Goal: Task Accomplishment & Management: Complete application form

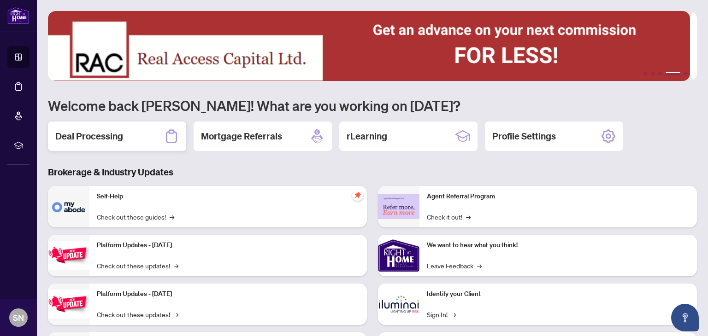
click at [100, 131] on h2 "Deal Processing" at bounding box center [89, 136] width 68 height 13
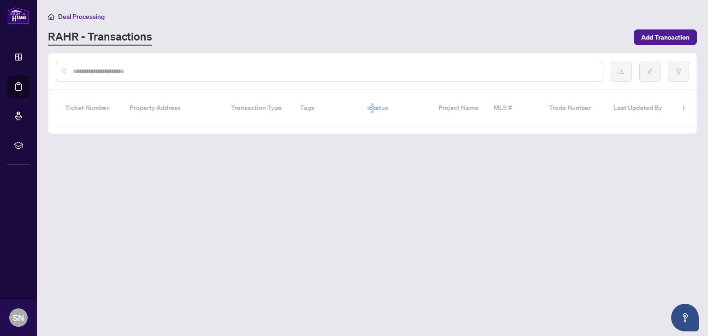
click at [130, 74] on input "text" at bounding box center [334, 71] width 522 height 10
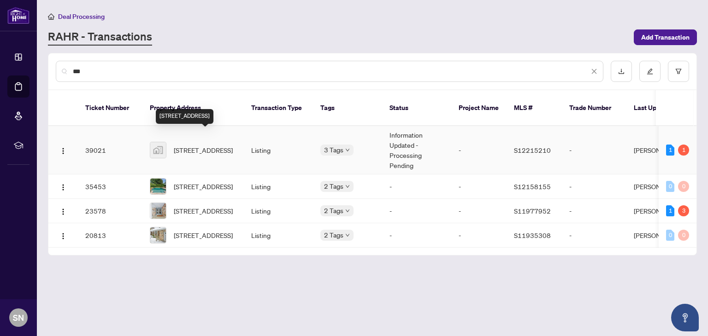
type input "***"
click at [188, 145] on span "[STREET_ADDRESS]" at bounding box center [203, 150] width 59 height 10
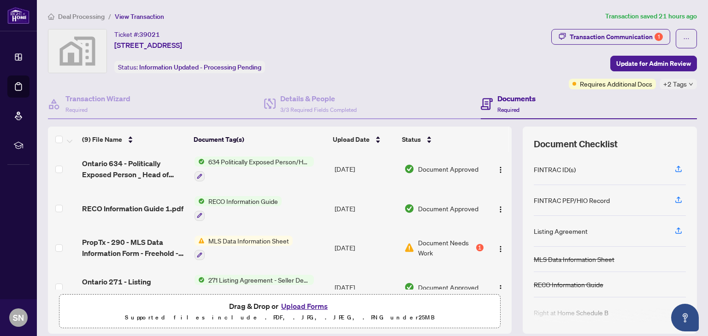
scroll to position [133, 0]
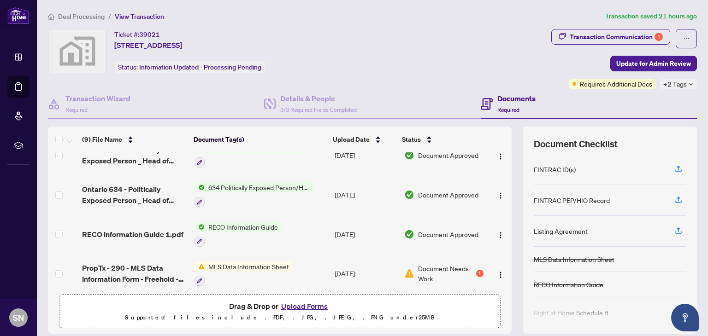
click at [125, 233] on span "RECO Information Guide 1.pdf" at bounding box center [132, 234] width 101 height 11
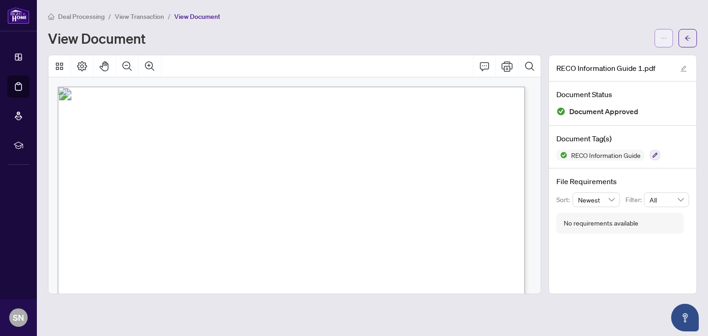
click at [654, 37] on button "button" at bounding box center [663, 38] width 18 height 18
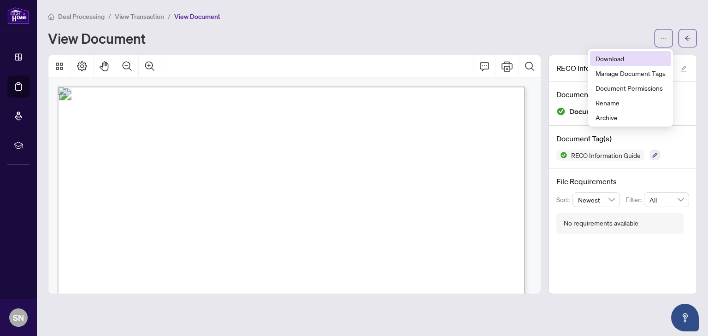
click at [629, 56] on span "Download" at bounding box center [630, 58] width 70 height 10
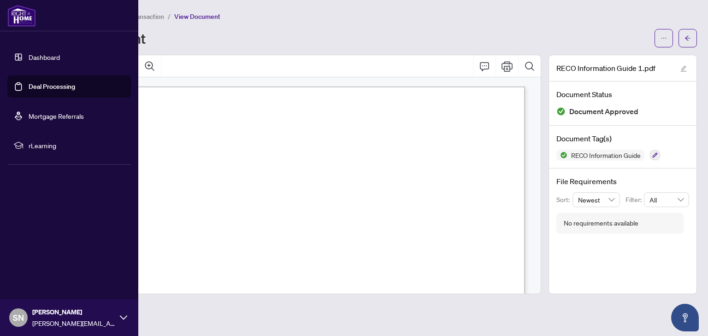
click at [18, 19] on img at bounding box center [21, 16] width 29 height 22
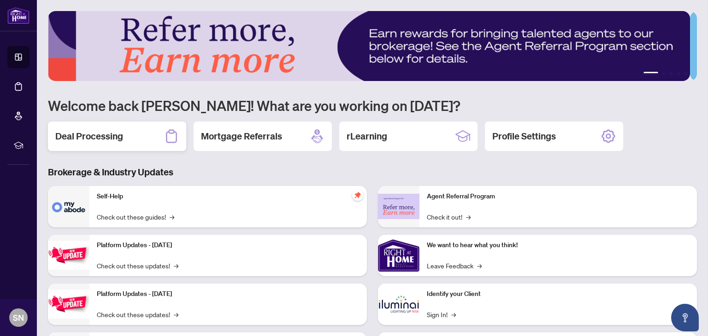
click at [136, 128] on div "Deal Processing" at bounding box center [117, 136] width 138 height 29
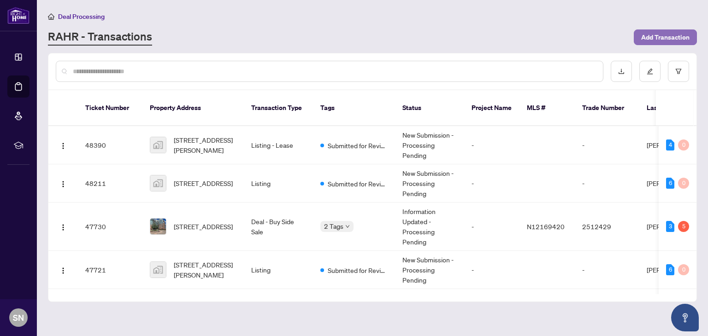
click at [671, 37] on span "Add Transaction" at bounding box center [665, 37] width 48 height 15
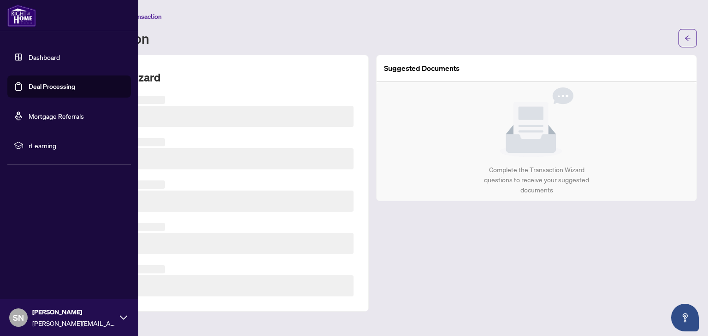
click at [20, 12] on img at bounding box center [21, 16] width 29 height 22
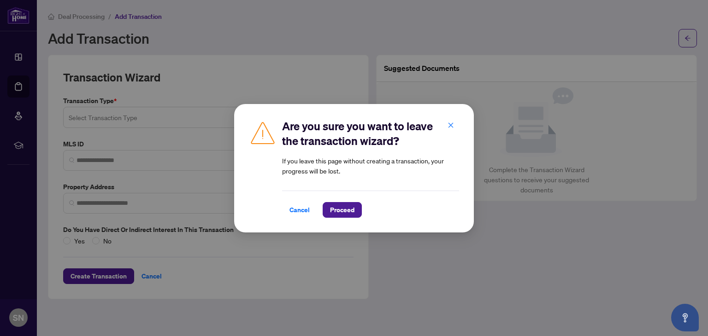
click at [274, 209] on div "Are you sure you want to leave the transaction wizard? If you leave this page w…" at bounding box center [354, 168] width 210 height 99
click at [301, 211] on span "Cancel" at bounding box center [299, 210] width 20 height 15
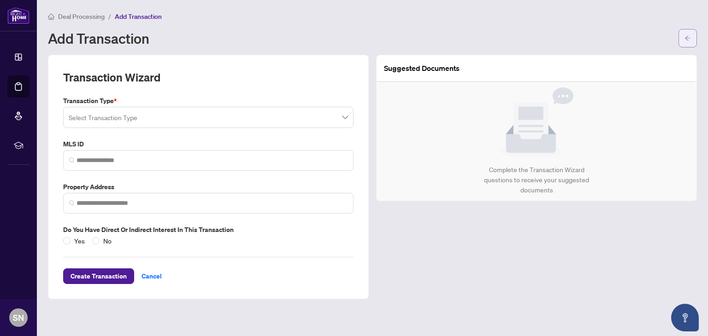
click at [687, 36] on icon "arrow-left" at bounding box center [687, 38] width 6 height 6
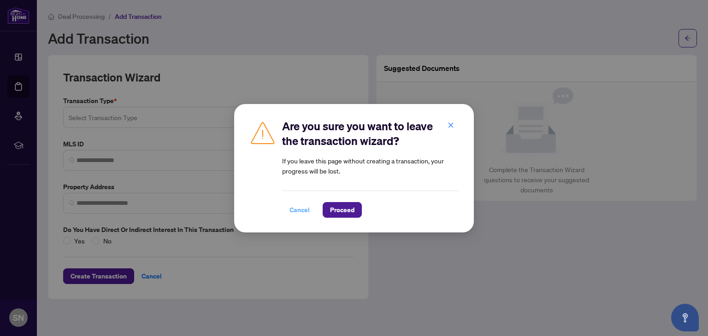
click at [300, 209] on span "Cancel" at bounding box center [299, 210] width 20 height 15
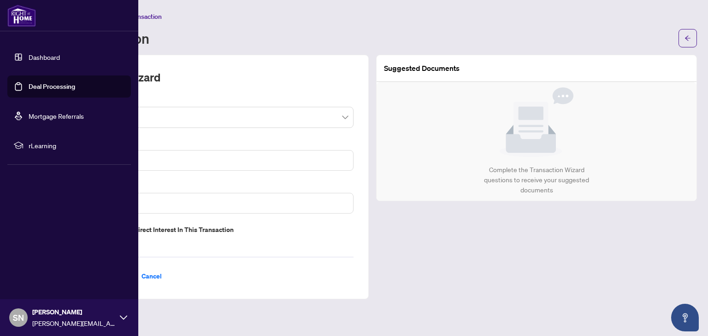
click at [24, 19] on img at bounding box center [21, 16] width 29 height 22
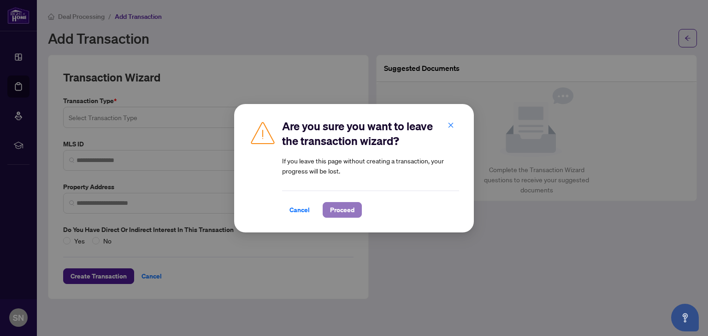
click at [335, 210] on span "Proceed" at bounding box center [342, 210] width 24 height 15
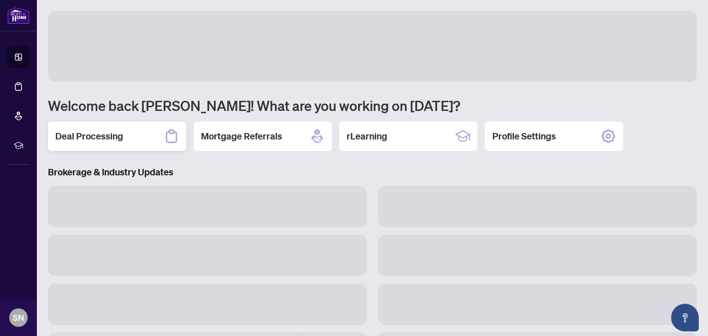
click at [109, 133] on h2 "Deal Processing" at bounding box center [89, 136] width 68 height 13
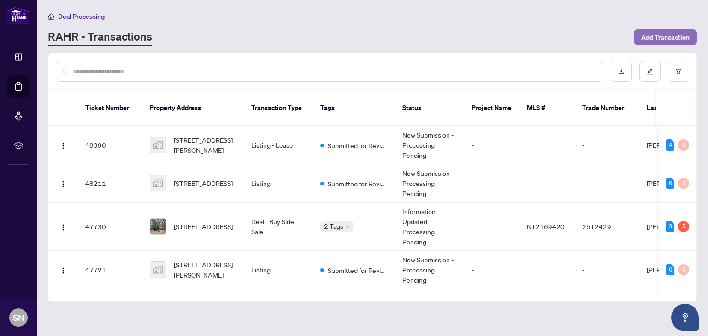
click at [666, 32] on span "Add Transaction" at bounding box center [665, 37] width 48 height 15
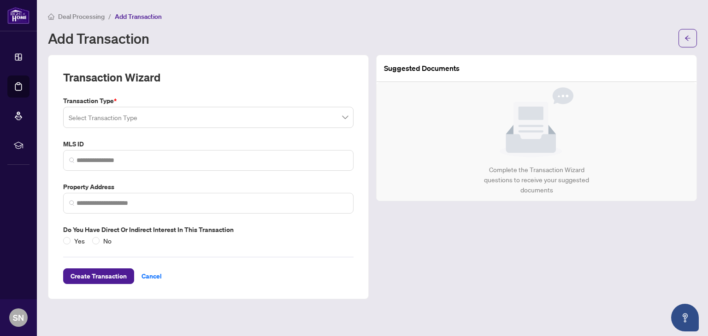
click at [201, 124] on input "search" at bounding box center [204, 119] width 271 height 20
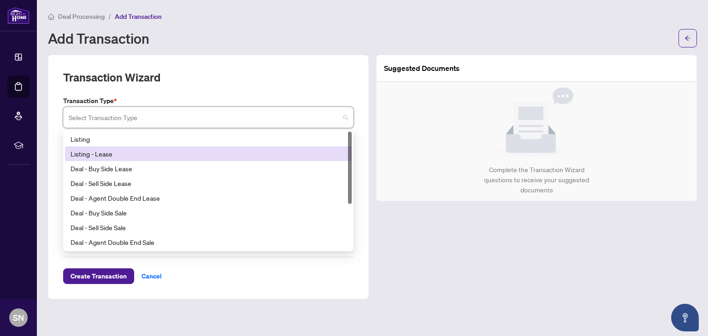
click at [175, 156] on div "Listing - Lease" at bounding box center [207, 154] width 275 height 10
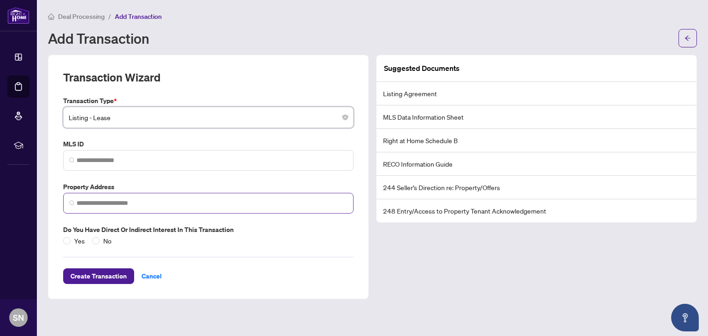
click at [143, 195] on span at bounding box center [208, 203] width 290 height 21
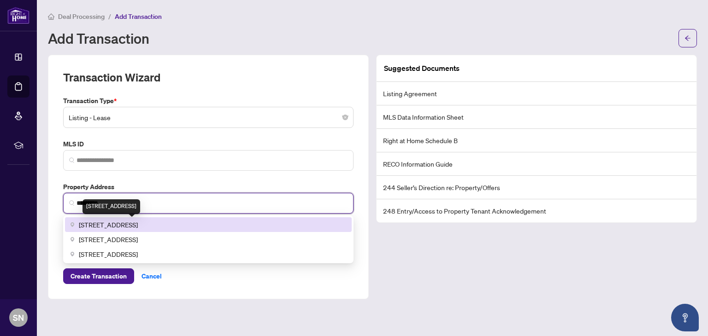
click at [138, 222] on span "[STREET_ADDRESS]" at bounding box center [108, 225] width 59 height 10
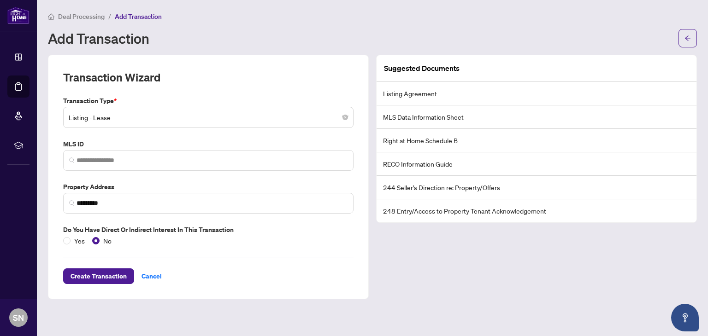
type input "**********"
click at [95, 275] on span "Create Transaction" at bounding box center [98, 276] width 56 height 15
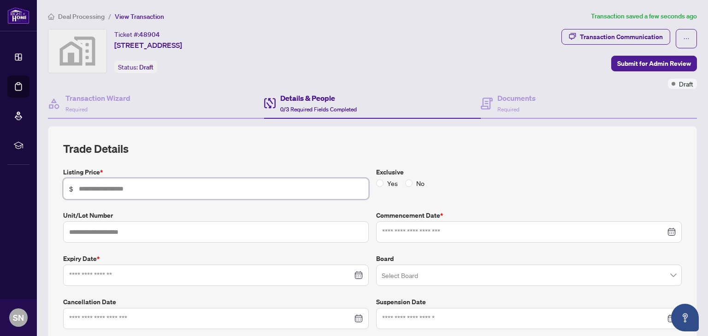
click at [136, 192] on input "text" at bounding box center [221, 189] width 284 height 10
type input "*****"
click at [412, 183] on span "No" at bounding box center [420, 183] width 16 height 10
click at [404, 230] on input at bounding box center [523, 232] width 283 height 10
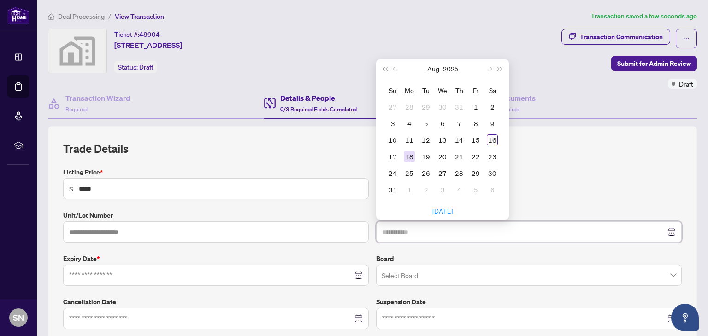
type input "**********"
click at [409, 157] on div "18" at bounding box center [409, 156] width 11 height 11
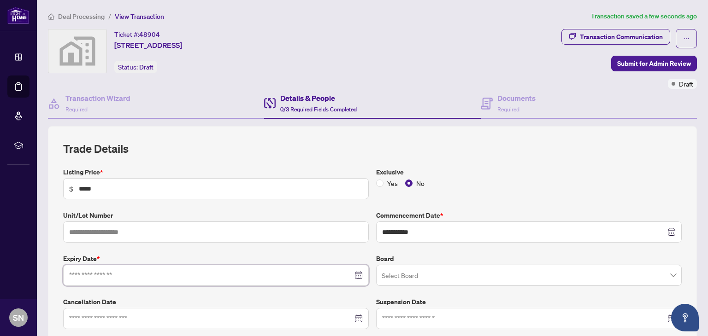
click at [214, 275] on input at bounding box center [210, 275] width 283 height 10
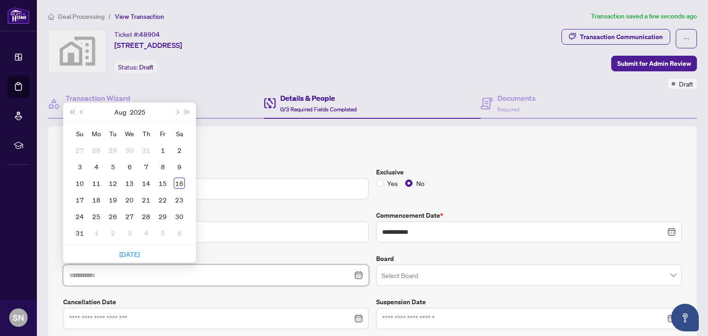
type input "**********"
click at [176, 111] on span "Next month (PageDown)" at bounding box center [176, 112] width 5 height 5
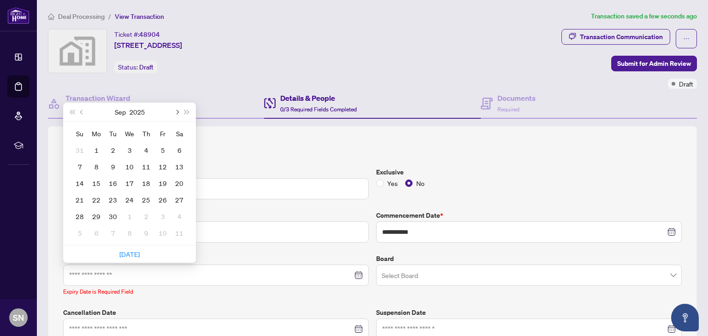
click at [176, 111] on span "Next month (PageDown)" at bounding box center [176, 112] width 5 height 5
type input "**********"
click at [144, 183] on div "18" at bounding box center [145, 183] width 11 height 11
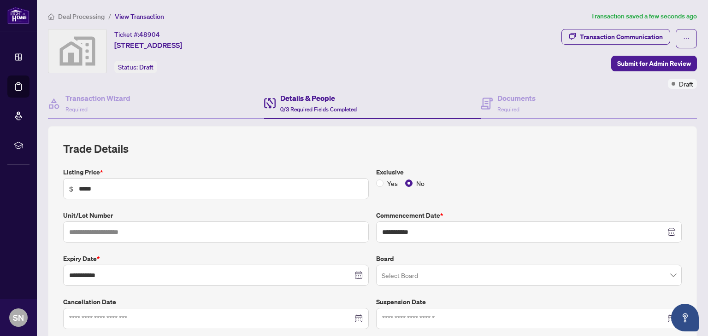
click at [407, 277] on input "search" at bounding box center [524, 277] width 286 height 20
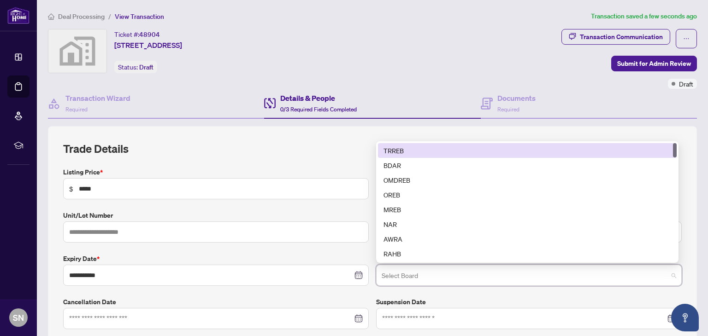
click at [399, 151] on div "TRREB" at bounding box center [526, 151] width 287 height 10
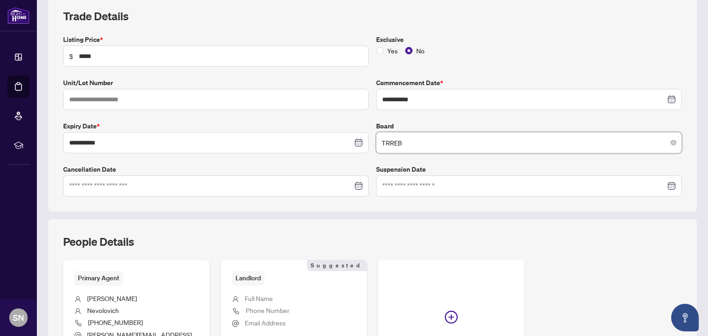
scroll to position [243, 0]
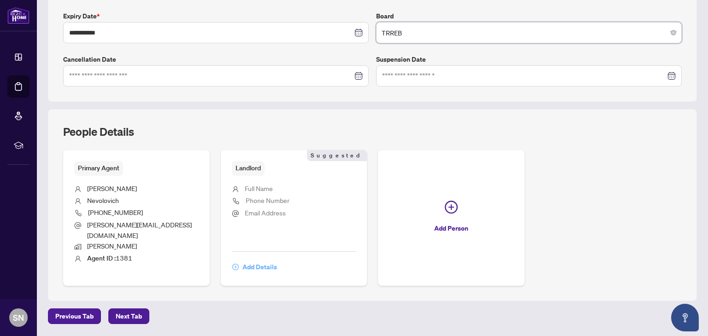
click at [257, 260] on span "Add Details" at bounding box center [259, 267] width 35 height 15
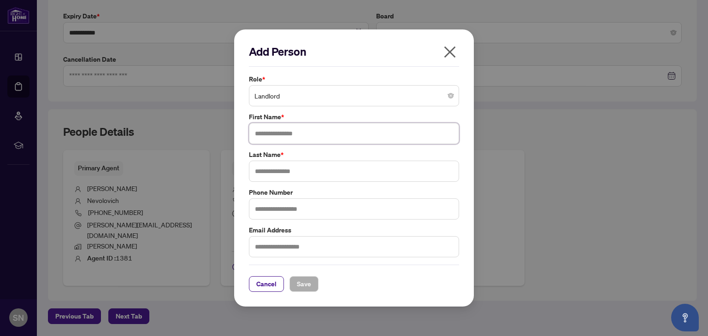
click at [273, 130] on input "text" at bounding box center [354, 133] width 210 height 21
type input "**********"
click at [282, 170] on input "text" at bounding box center [354, 171] width 210 height 21
type input "****"
click at [275, 246] on input "text" at bounding box center [354, 246] width 210 height 21
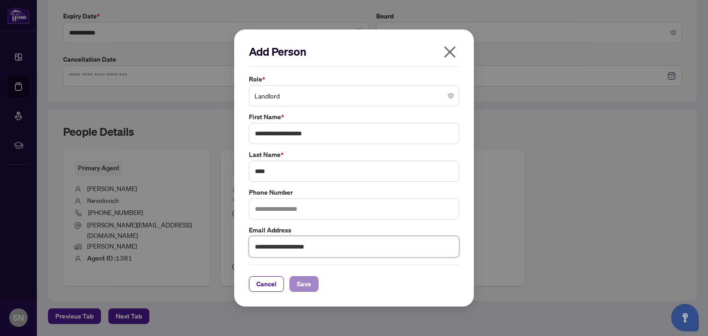
type input "**********"
click at [300, 282] on span "Save" at bounding box center [304, 284] width 14 height 15
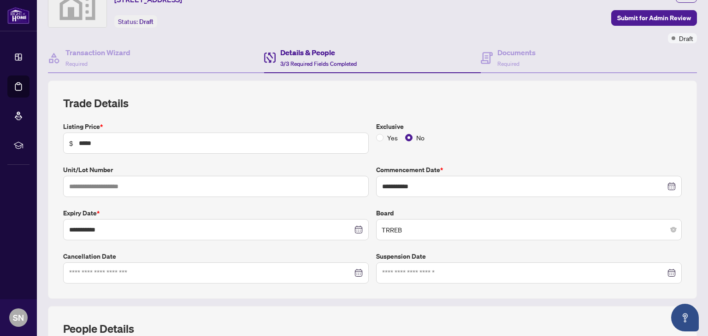
scroll to position [33, 0]
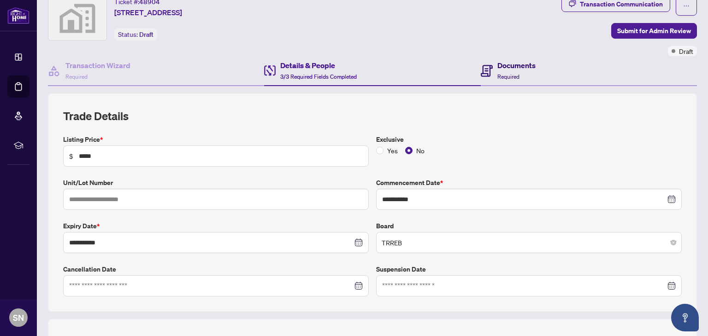
click at [509, 63] on h4 "Documents" at bounding box center [516, 65] width 38 height 11
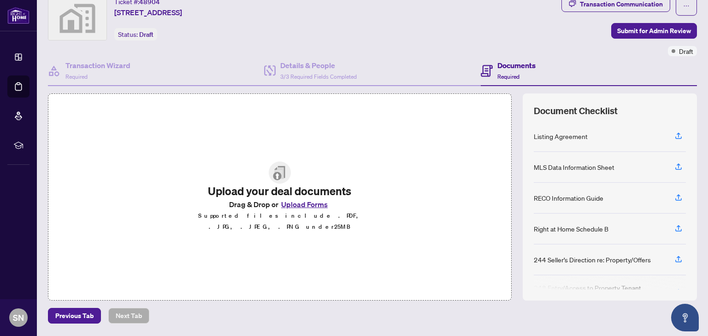
click at [287, 207] on button "Upload Forms" at bounding box center [304, 205] width 52 height 12
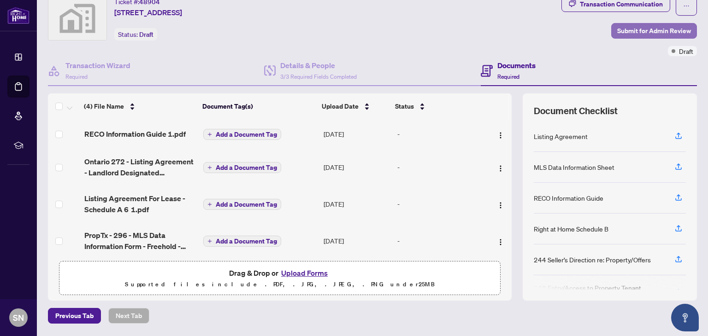
click at [649, 28] on span "Submit for Admin Review" at bounding box center [654, 30] width 74 height 15
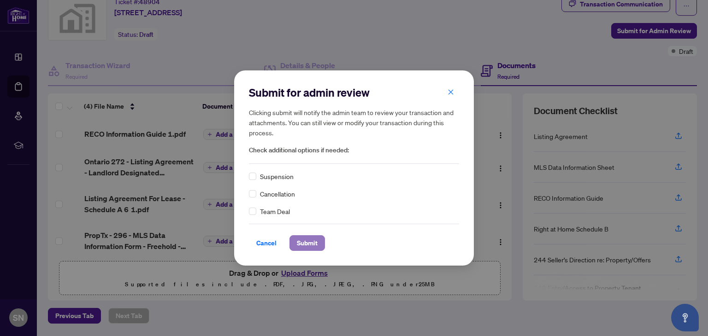
click at [302, 244] on span "Submit" at bounding box center [307, 243] width 21 height 15
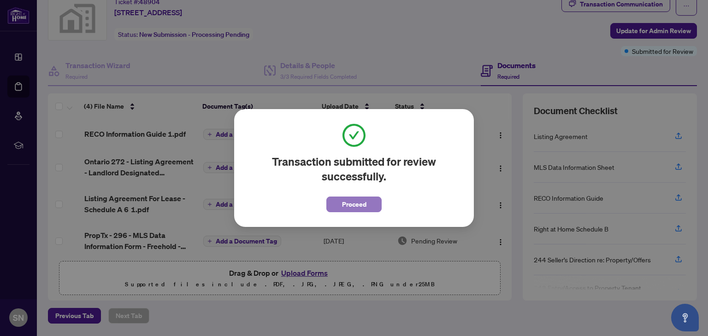
click at [351, 210] on span "Proceed" at bounding box center [354, 204] width 24 height 15
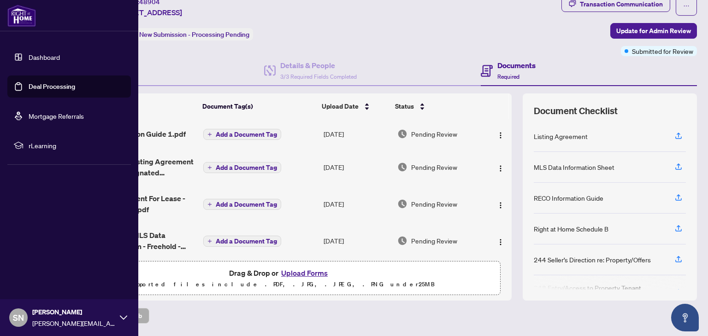
click at [43, 53] on link "Dashboard" at bounding box center [44, 57] width 31 height 8
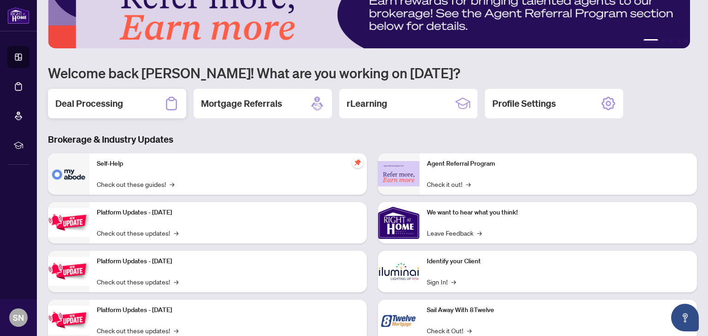
click at [95, 104] on h2 "Deal Processing" at bounding box center [89, 103] width 68 height 13
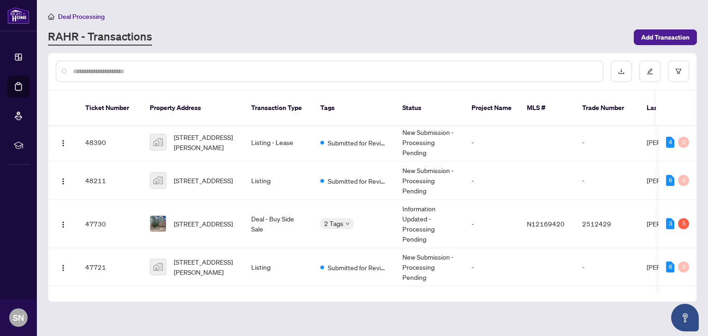
scroll to position [53, 0]
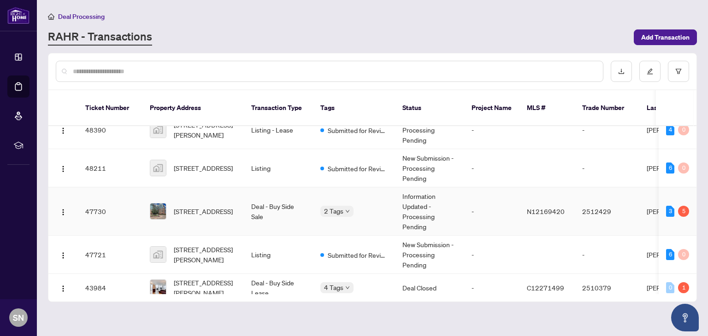
click at [193, 206] on span "[STREET_ADDRESS]" at bounding box center [203, 211] width 59 height 10
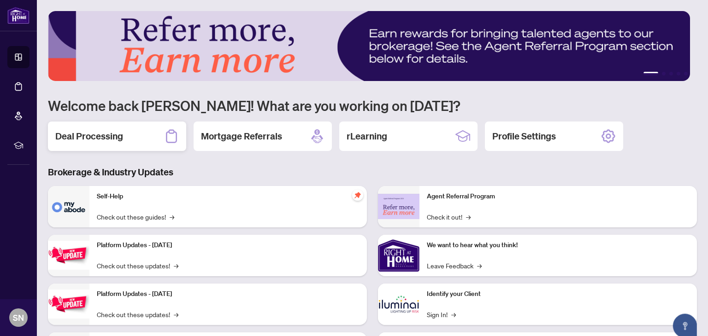
click at [97, 138] on h2 "Deal Processing" at bounding box center [89, 136] width 68 height 13
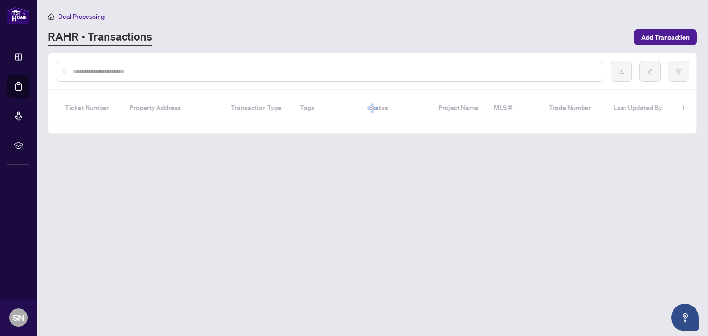
click at [164, 72] on input "text" at bounding box center [334, 71] width 522 height 10
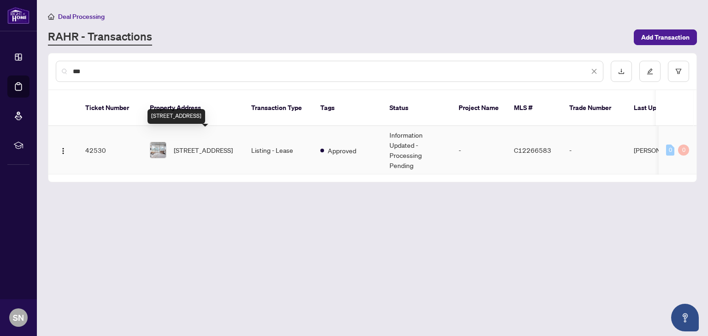
type input "***"
click at [202, 145] on span "[STREET_ADDRESS]" at bounding box center [203, 150] width 59 height 10
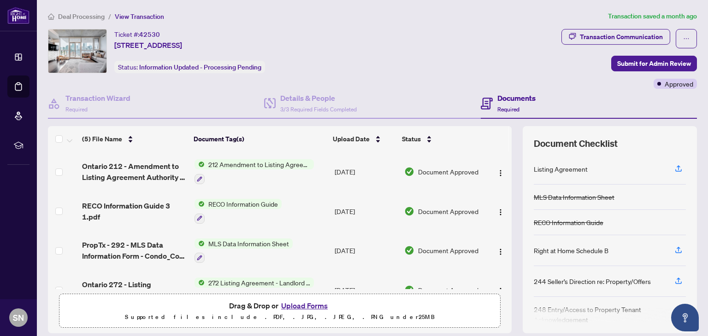
click at [290, 305] on button "Upload Forms" at bounding box center [304, 306] width 52 height 12
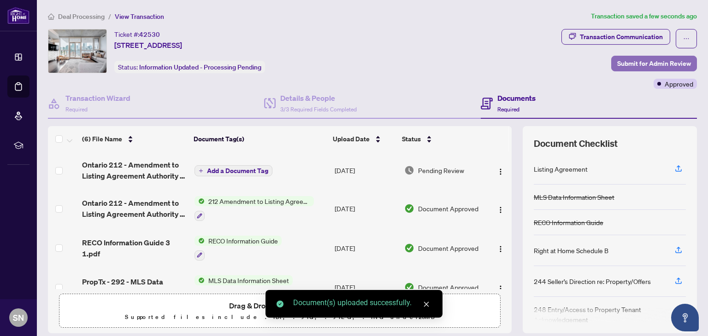
click at [638, 64] on span "Submit for Admin Review" at bounding box center [654, 63] width 74 height 15
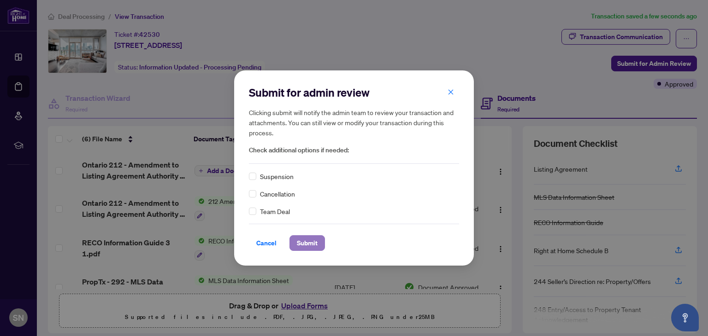
click at [301, 246] on span "Submit" at bounding box center [307, 243] width 21 height 15
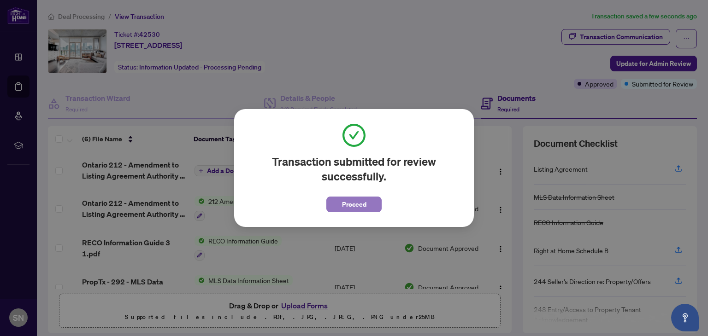
click at [349, 210] on span "Proceed" at bounding box center [354, 204] width 24 height 15
